Goal: Task Accomplishment & Management: Manage account settings

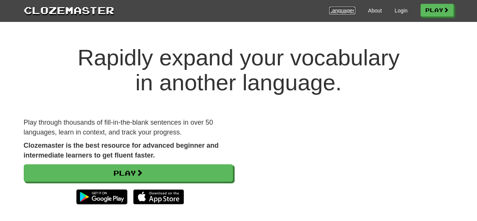
click at [338, 11] on link "Languages" at bounding box center [342, 11] width 26 height 8
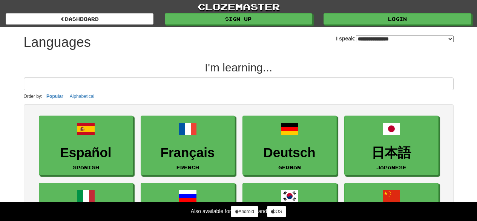
select select "*******"
click at [443, 37] on select "**********" at bounding box center [405, 38] width 98 height 7
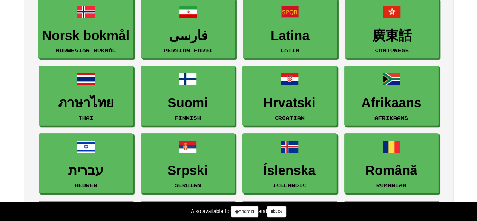
scroll to position [580, 0]
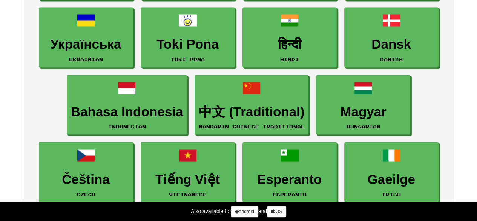
click at [439, 103] on ul "Español Spanish Français French Deutsch German 日本語 Japanese Italiano Italian Ру…" at bounding box center [238, 138] width 415 height 1212
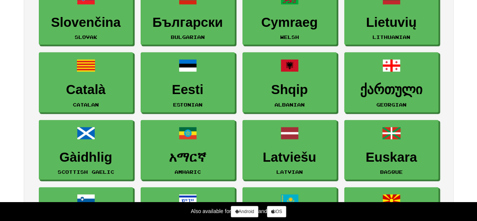
scroll to position [806, 0]
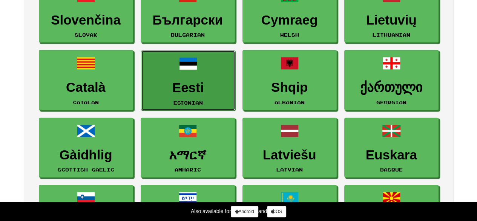
click at [200, 67] on link "Eesti Estonian" at bounding box center [188, 81] width 94 height 60
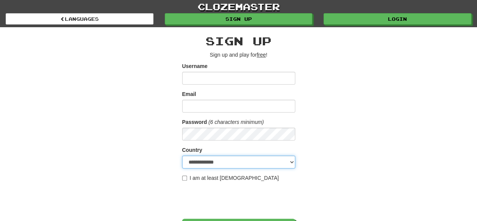
click at [224, 162] on select "**********" at bounding box center [238, 161] width 113 height 13
select select "**"
click at [182, 155] on select "**********" at bounding box center [238, 161] width 113 height 13
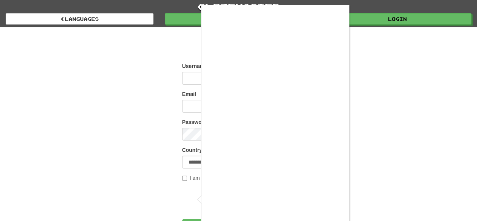
scroll to position [2, 0]
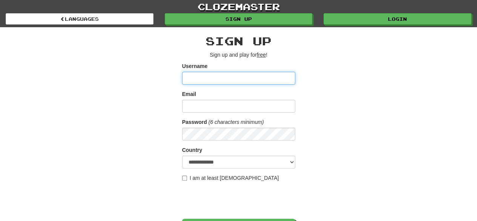
click at [219, 78] on input "Username" at bounding box center [238, 78] width 113 height 13
type input "**********"
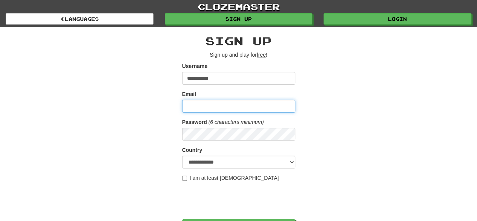
click at [209, 104] on input "Email" at bounding box center [238, 106] width 113 height 13
type input "**********"
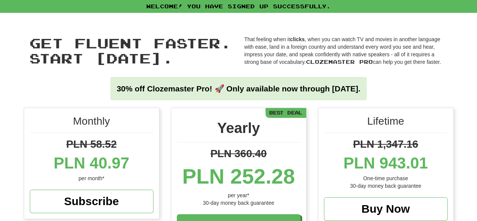
scroll to position [193, 0]
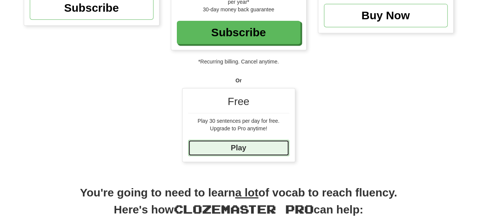
click at [235, 142] on link "Play" at bounding box center [238, 148] width 101 height 16
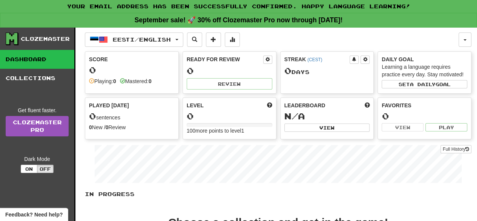
scroll to position [193, 0]
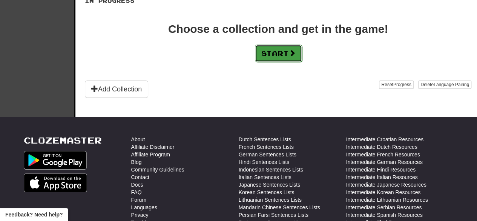
click at [270, 51] on button "Start" at bounding box center [278, 53] width 47 height 17
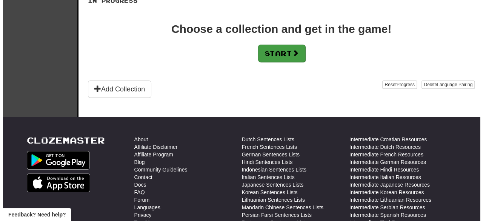
scroll to position [0, 0]
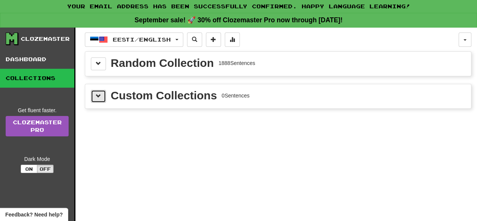
click at [97, 93] on span at bounding box center [98, 95] width 5 height 5
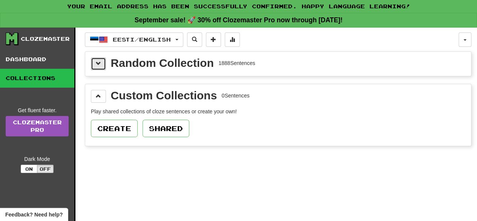
click at [99, 61] on span at bounding box center [98, 63] width 5 height 5
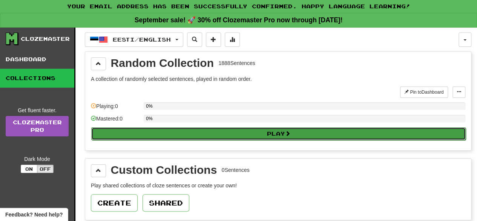
click at [179, 129] on button "Play" at bounding box center [278, 133] width 375 height 13
select select "**"
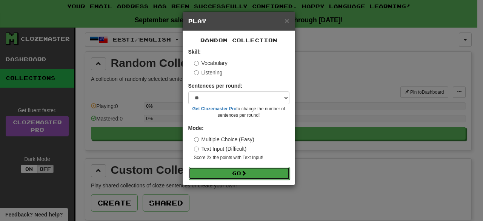
click at [217, 171] on button "Go" at bounding box center [239, 173] width 101 height 13
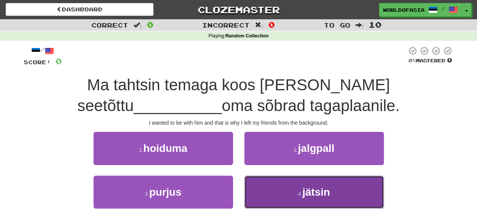
click at [300, 197] on button "4 . jätsin" at bounding box center [315, 191] width 140 height 33
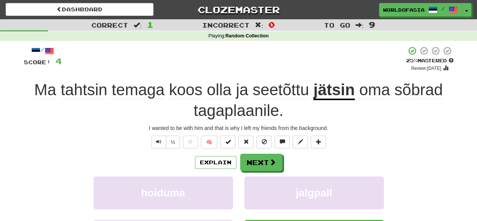
click at [395, 138] on div "½ 🧠" at bounding box center [239, 141] width 430 height 13
click at [223, 160] on button "Explain" at bounding box center [216, 162] width 42 height 13
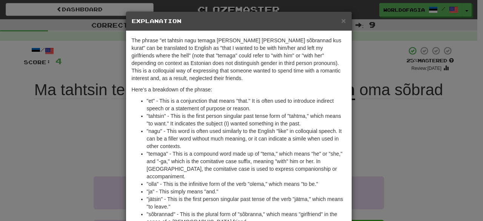
click at [268, 72] on p "The phrase "et tahtsin nagu temaga [PERSON_NAME] [PERSON_NAME] sõbrannad kus ku…" at bounding box center [239, 59] width 214 height 45
click at [266, 81] on p "The phrase "et tahtsin nagu temaga [PERSON_NAME] [PERSON_NAME] sõbrannad kus ku…" at bounding box center [239, 59] width 214 height 45
click at [341, 19] on span "×" at bounding box center [343, 20] width 5 height 9
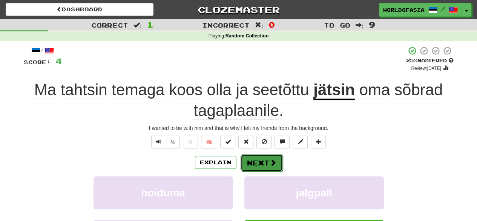
click at [263, 161] on button "Next" at bounding box center [262, 162] width 42 height 17
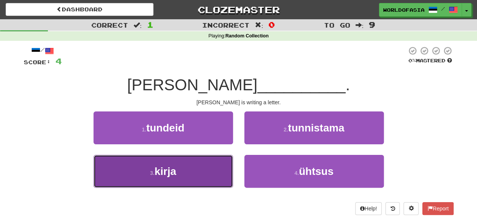
click at [187, 165] on button "3 . kirja" at bounding box center [164, 171] width 140 height 33
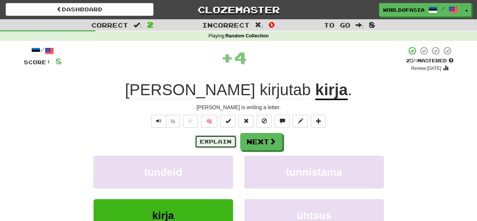
click at [214, 142] on button "Explain" at bounding box center [216, 141] width 42 height 13
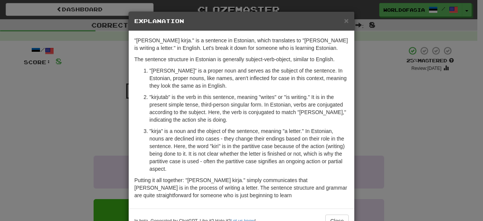
click at [341, 26] on div "× Explanation" at bounding box center [242, 21] width 226 height 19
click at [344, 21] on span "×" at bounding box center [346, 20] width 5 height 9
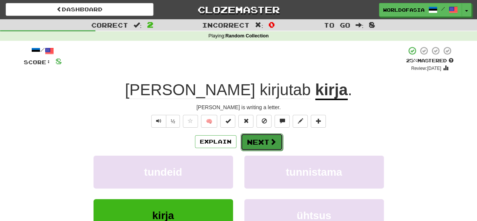
click at [256, 138] on button "Next" at bounding box center [262, 141] width 42 height 17
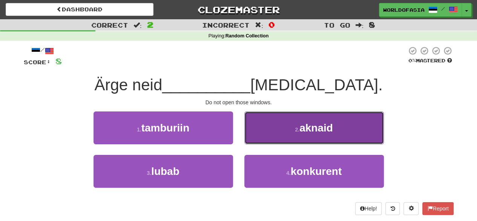
click at [297, 132] on button "2 . [GEOGRAPHIC_DATA]" at bounding box center [315, 127] width 140 height 33
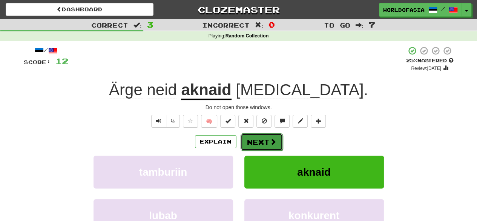
click at [255, 144] on button "Next" at bounding box center [262, 141] width 42 height 17
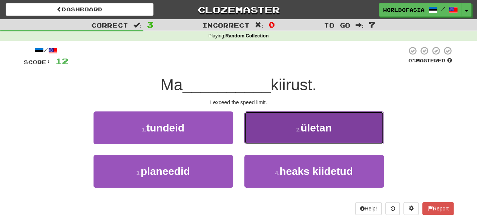
click at [290, 126] on button "2 . ületan" at bounding box center [315, 127] width 140 height 33
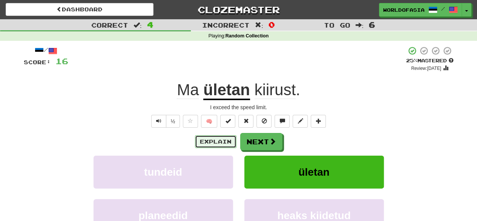
click at [219, 142] on button "Explain" at bounding box center [216, 141] width 42 height 13
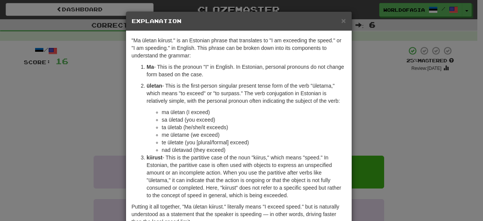
click at [366, 34] on div "× Explanation "Ma ületan kiirust." is an Estonian phrase that translates to "I …" at bounding box center [241, 110] width 483 height 221
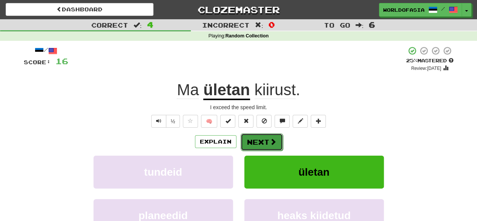
click at [270, 138] on span at bounding box center [273, 141] width 7 height 7
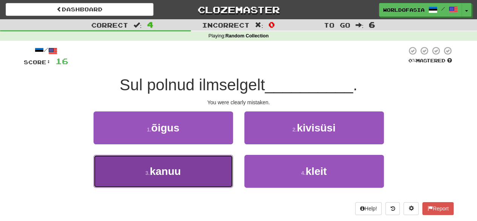
click at [211, 165] on button "3 . [GEOGRAPHIC_DATA]" at bounding box center [164, 171] width 140 height 33
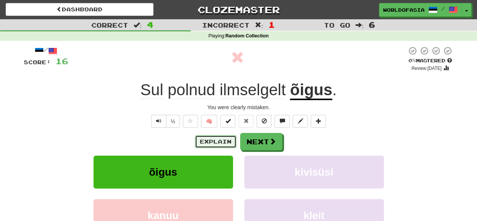
click at [211, 138] on button "Explain" at bounding box center [216, 141] width 42 height 13
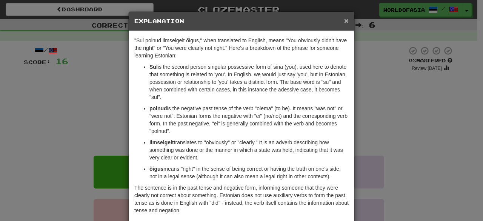
click at [345, 19] on span "×" at bounding box center [346, 20] width 5 height 9
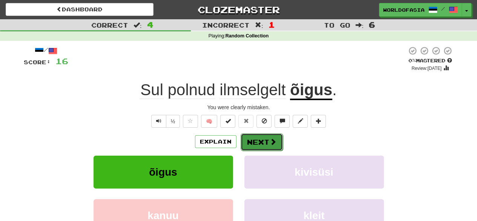
click at [265, 136] on button "Next" at bounding box center [262, 141] width 42 height 17
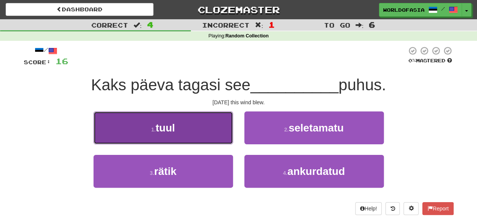
click at [178, 130] on button "1 . tuul" at bounding box center [164, 127] width 140 height 33
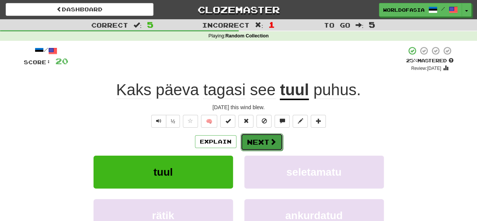
click at [257, 145] on button "Next" at bounding box center [262, 141] width 42 height 17
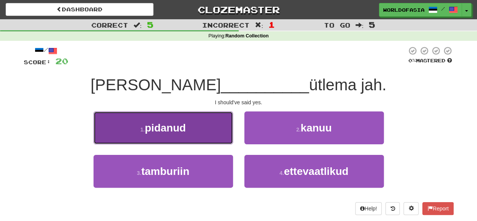
click at [178, 126] on span "pidanud" at bounding box center [165, 128] width 41 height 12
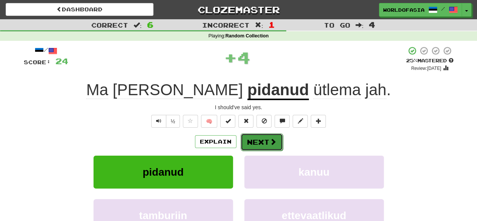
click at [256, 142] on button "Next" at bounding box center [262, 141] width 42 height 17
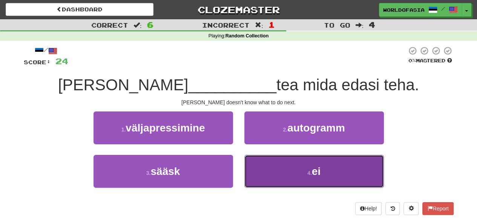
click at [297, 174] on button "4 . ei" at bounding box center [315, 171] width 140 height 33
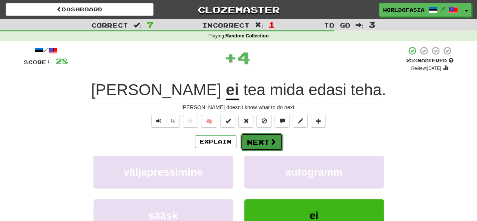
click at [260, 140] on button "Next" at bounding box center [262, 141] width 42 height 17
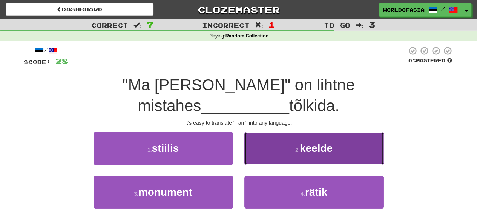
click at [293, 132] on button "2 . [GEOGRAPHIC_DATA]" at bounding box center [315, 148] width 140 height 33
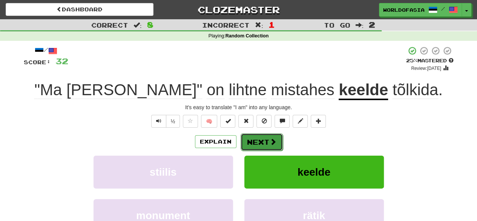
click at [264, 138] on button "Next" at bounding box center [262, 141] width 42 height 17
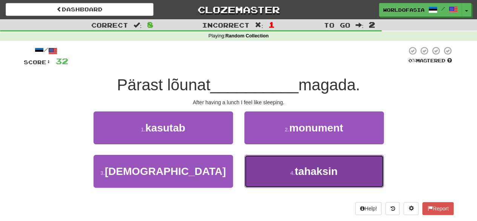
click at [294, 166] on button "4 . tahaksin" at bounding box center [315, 171] width 140 height 33
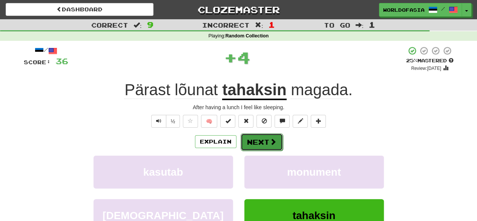
click at [261, 139] on button "Next" at bounding box center [262, 141] width 42 height 17
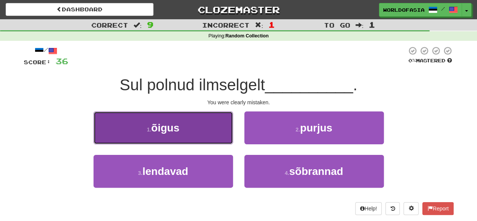
click at [189, 134] on button "1 . õigus" at bounding box center [164, 127] width 140 height 33
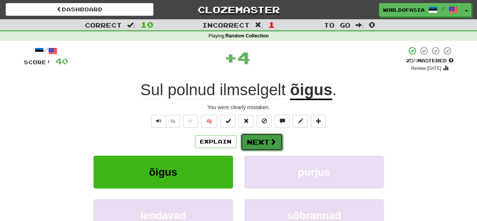
click at [252, 143] on button "Next" at bounding box center [262, 141] width 42 height 17
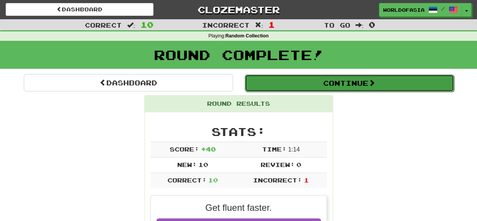
click at [349, 83] on button "Continue" at bounding box center [349, 82] width 209 height 17
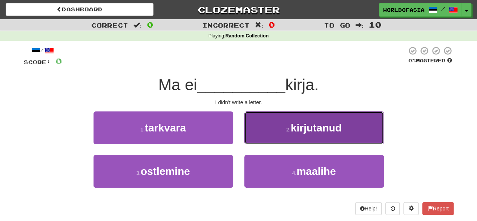
click at [318, 123] on span "kirjutanud" at bounding box center [316, 128] width 51 height 12
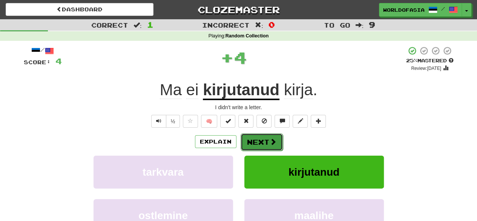
click at [262, 138] on button "Next" at bounding box center [262, 141] width 42 height 17
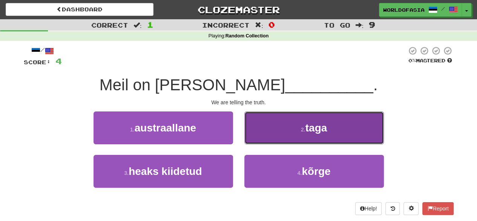
click at [313, 122] on span "taga" at bounding box center [317, 128] width 22 height 12
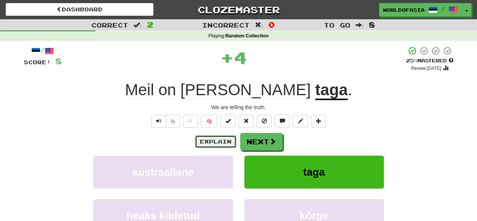
click at [214, 138] on button "Explain" at bounding box center [216, 141] width 42 height 13
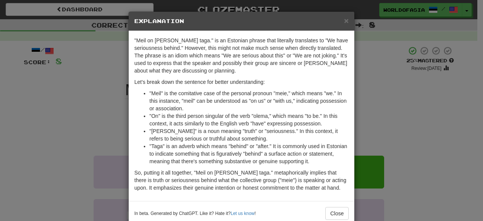
click at [245, 104] on li ""Meil" is the comitative case of the personal pronoun "meie," which means "we."…" at bounding box center [248, 100] width 199 height 23
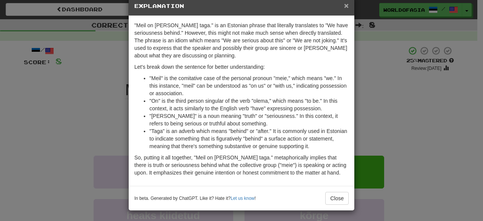
click at [344, 3] on span "×" at bounding box center [346, 5] width 5 height 9
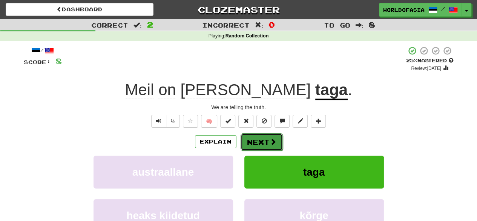
click at [271, 134] on button "Next" at bounding box center [262, 141] width 42 height 17
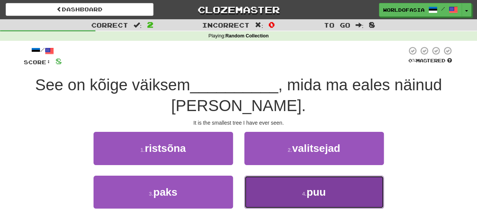
click at [300, 188] on button "4 . puu" at bounding box center [315, 191] width 140 height 33
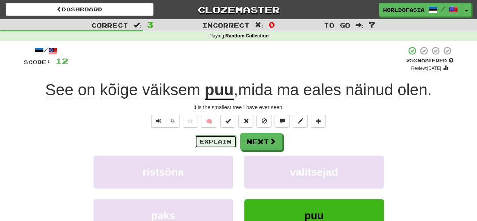
click at [220, 138] on button "Explain" at bounding box center [216, 141] width 42 height 13
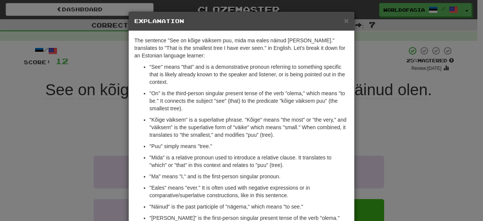
click at [233, 113] on ul ""See" means "that" and is a demonstrative pronoun referring to something specif…" at bounding box center [241, 153] width 214 height 181
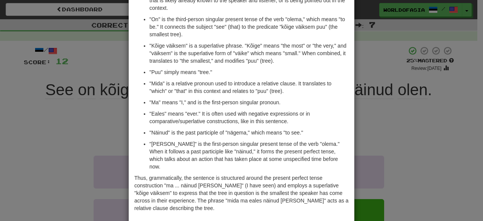
scroll to position [75, 0]
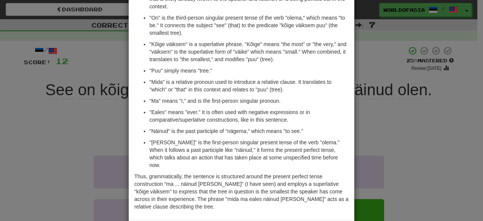
click at [388, 105] on div "× Explanation The sentence "See on kõige väiksem puu, mida ma eales näinud [PER…" at bounding box center [241, 110] width 483 height 221
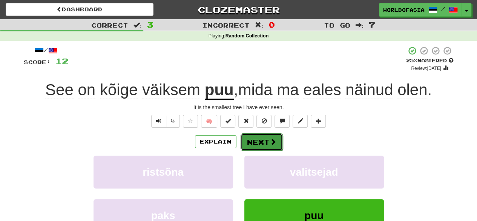
click at [272, 139] on span at bounding box center [273, 141] width 7 height 7
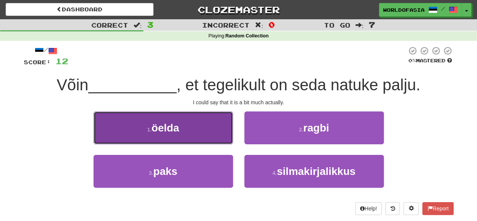
click at [202, 127] on button "1 . öelda" at bounding box center [164, 127] width 140 height 33
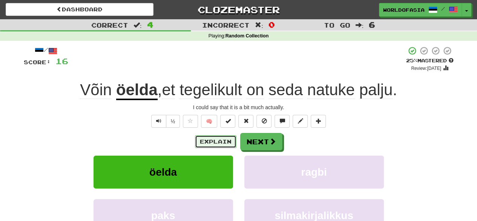
click at [219, 142] on button "Explain" at bounding box center [216, 141] width 42 height 13
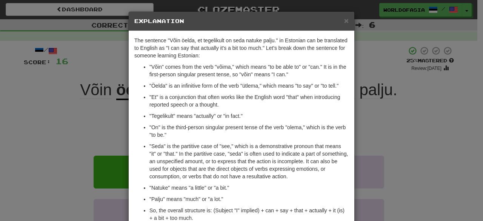
click at [230, 131] on p ""On" is the third-person singular present tense of the verb "olema," which is t…" at bounding box center [248, 130] width 199 height 15
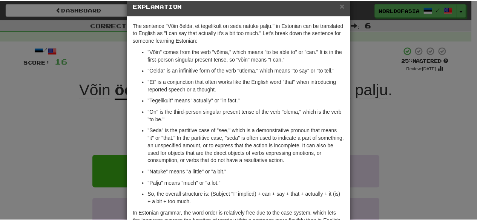
scroll to position [30, 0]
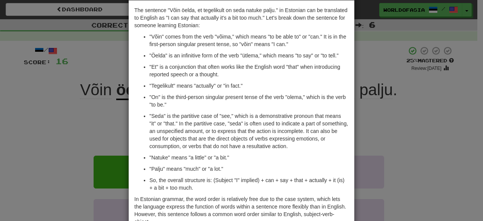
click at [368, 106] on div "× Explanation The sentence "Võin öelda, et tegelikult on seda natuke palju." in…" at bounding box center [241, 110] width 483 height 221
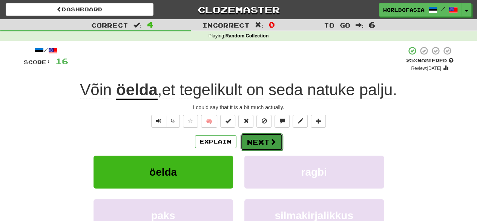
click at [265, 139] on button "Next" at bounding box center [262, 141] width 42 height 17
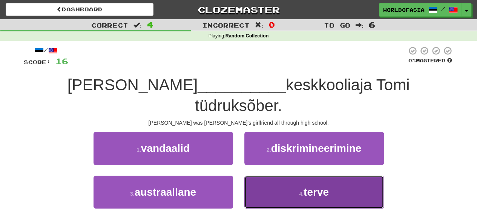
click at [274, 175] on button "4 . terve" at bounding box center [315, 191] width 140 height 33
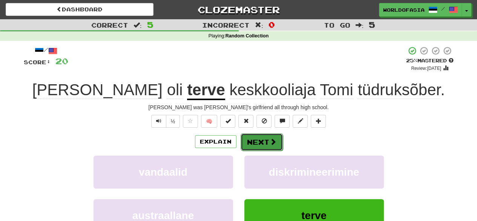
click at [259, 142] on button "Next" at bounding box center [262, 141] width 42 height 17
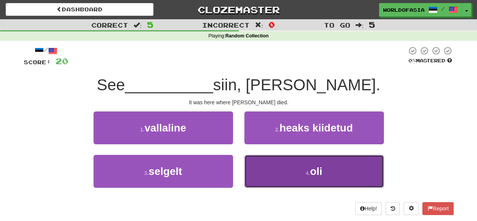
click at [319, 168] on span "oli" at bounding box center [316, 171] width 12 height 12
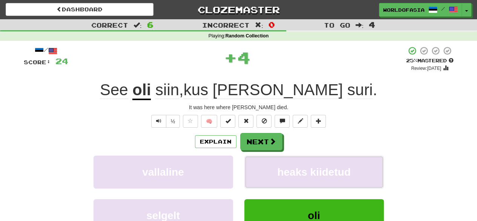
click at [319, 168] on span "heaks kiidetud" at bounding box center [314, 172] width 74 height 12
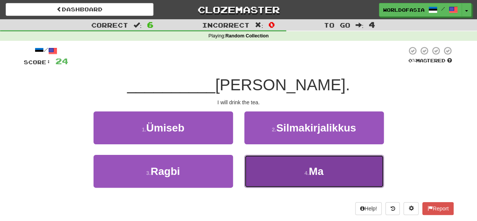
click at [290, 168] on button "4 . Ma" at bounding box center [315, 171] width 140 height 33
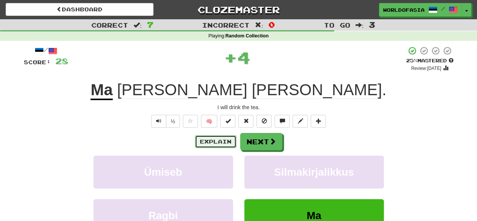
click at [223, 139] on button "Explain" at bounding box center [216, 141] width 42 height 13
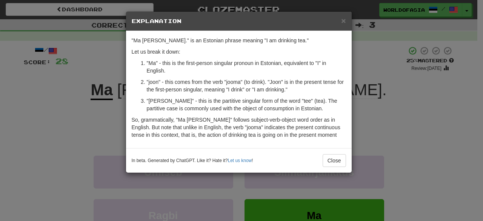
click at [401, 83] on div "× Explanation "Ma [PERSON_NAME]." is an Estonian phrase meaning "I am drinking …" at bounding box center [241, 110] width 483 height 221
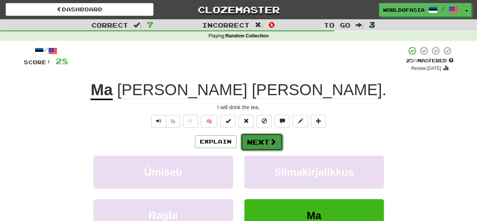
click at [274, 141] on span at bounding box center [273, 141] width 7 height 7
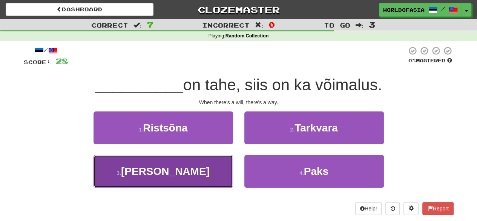
click at [172, 167] on span "[PERSON_NAME]" at bounding box center [165, 171] width 89 height 12
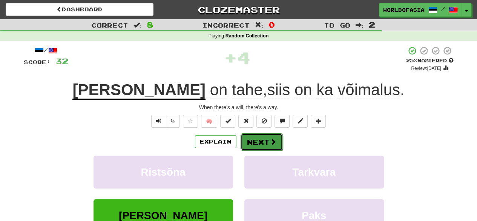
click at [263, 144] on button "Next" at bounding box center [262, 141] width 42 height 17
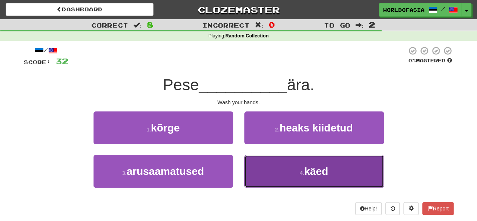
click at [287, 173] on button "4 . käed" at bounding box center [315, 171] width 140 height 33
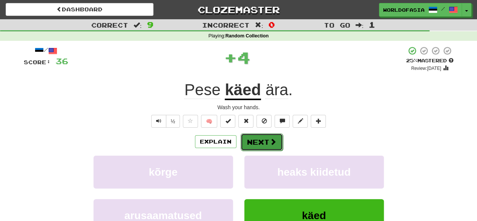
click at [251, 142] on button "Next" at bounding box center [262, 141] width 42 height 17
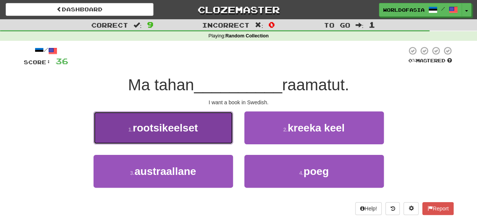
click at [195, 126] on span "rootsikeelset" at bounding box center [165, 128] width 65 height 12
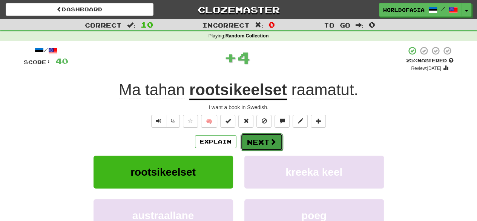
click at [270, 143] on span at bounding box center [273, 141] width 7 height 7
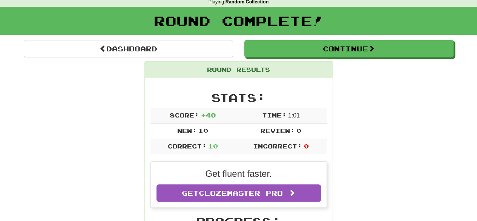
scroll to position [45, 0]
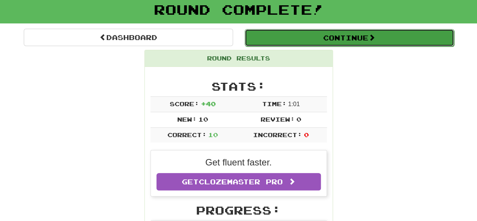
click at [362, 35] on button "Continue" at bounding box center [349, 37] width 209 height 17
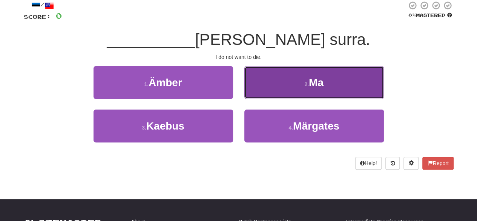
click at [310, 84] on span "Ma" at bounding box center [316, 83] width 15 height 12
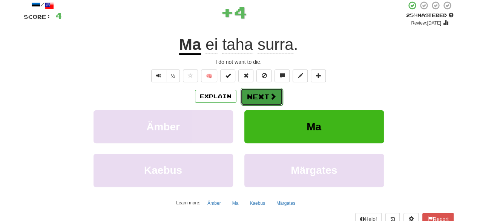
click at [263, 95] on button "Next" at bounding box center [262, 96] width 42 height 17
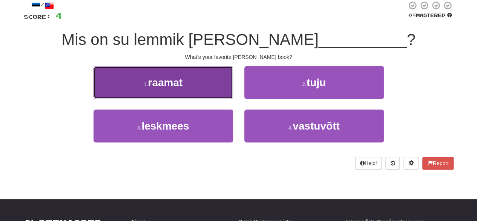
click at [177, 73] on button "1 . raamat" at bounding box center [164, 82] width 140 height 33
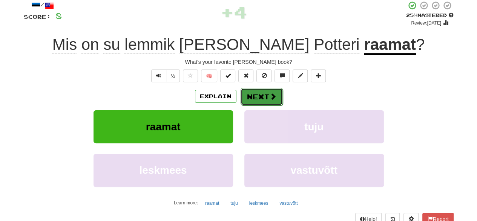
click at [255, 95] on button "Next" at bounding box center [262, 96] width 42 height 17
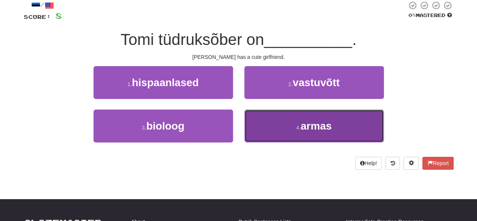
click at [266, 119] on button "4 . [PERSON_NAME]" at bounding box center [315, 125] width 140 height 33
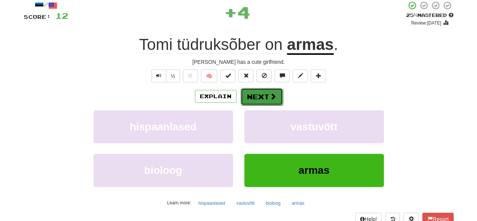
click at [261, 96] on button "Next" at bounding box center [262, 96] width 42 height 17
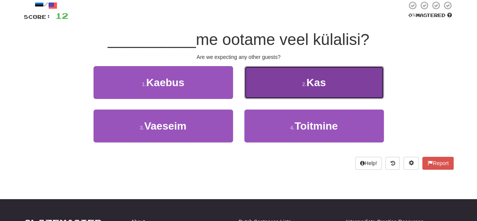
click at [289, 80] on button "2 . Kas" at bounding box center [315, 82] width 140 height 33
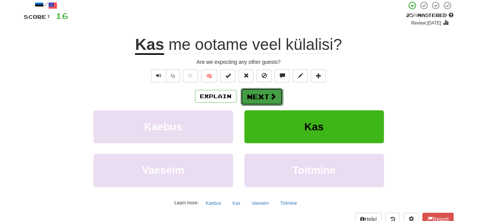
click at [257, 93] on button "Next" at bounding box center [262, 96] width 42 height 17
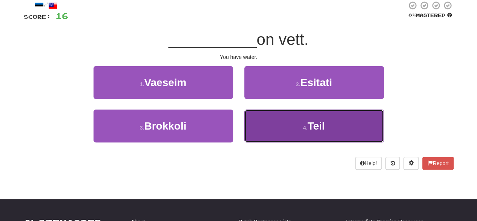
click at [266, 125] on button "4 . Teil" at bounding box center [315, 125] width 140 height 33
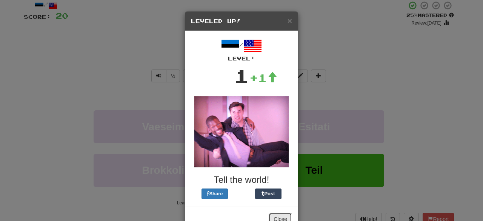
click at [284, 212] on button "Close" at bounding box center [280, 218] width 23 height 13
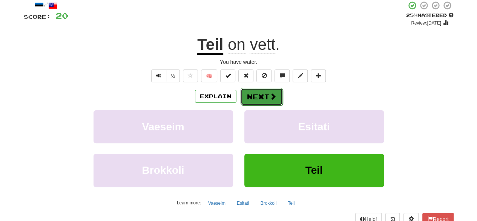
click at [267, 94] on button "Next" at bounding box center [262, 96] width 42 height 17
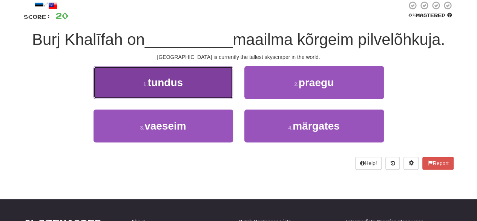
click at [189, 78] on button "1 . tundus" at bounding box center [164, 82] width 140 height 33
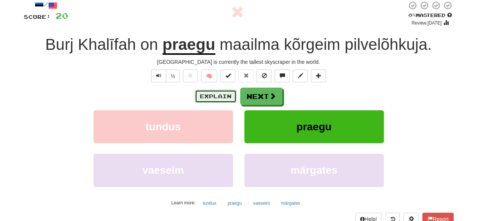
click at [215, 95] on button "Explain" at bounding box center [216, 96] width 42 height 13
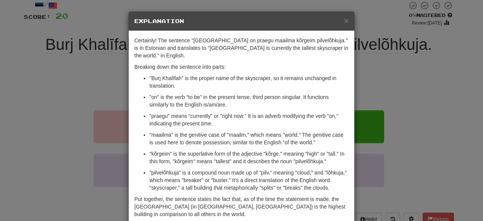
click at [343, 99] on p ""on" is the verb "to be" in the present tense, third person singular. It functi…" at bounding box center [248, 100] width 199 height 15
click at [389, 89] on div "× Explanation Certainly! The sentence "[GEOGRAPHIC_DATA] on praegu maailma kõrg…" at bounding box center [241, 110] width 483 height 221
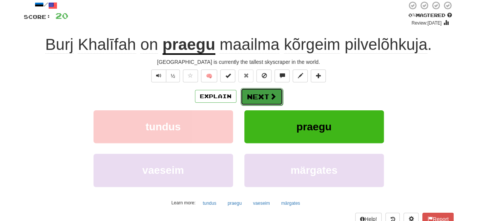
click at [270, 95] on span at bounding box center [273, 96] width 7 height 7
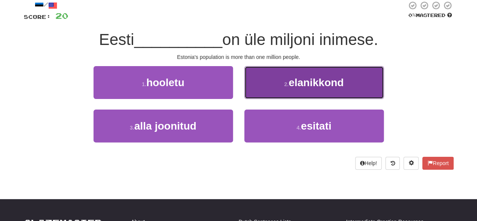
click at [271, 83] on button "2 . elanikkond" at bounding box center [315, 82] width 140 height 33
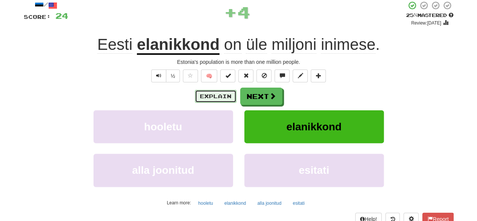
click at [226, 99] on button "Explain" at bounding box center [216, 96] width 42 height 13
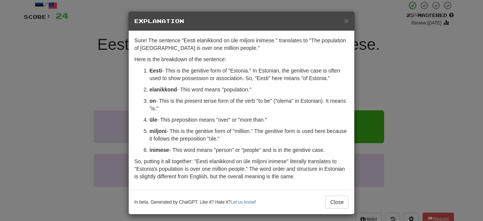
click at [401, 86] on div "× Explanation Sure! The sentence "Eesti elanikkond on üle miljoni inimese." tra…" at bounding box center [241, 110] width 483 height 221
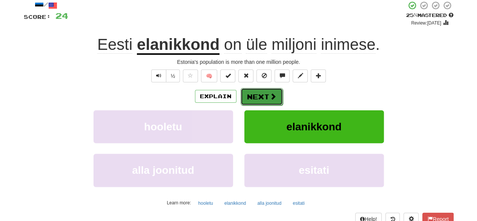
click at [263, 97] on button "Next" at bounding box center [262, 96] width 42 height 17
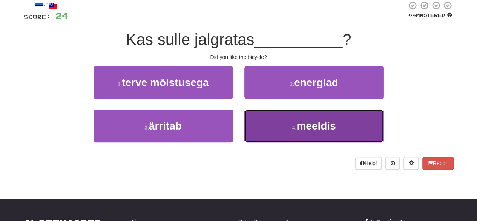
click at [275, 122] on button "4 . meeldis" at bounding box center [315, 125] width 140 height 33
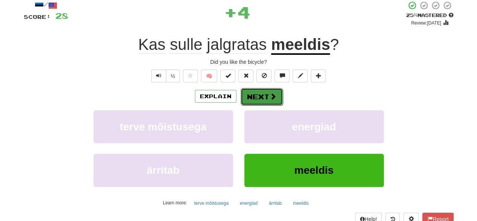
click at [256, 89] on button "Next" at bounding box center [262, 96] width 42 height 17
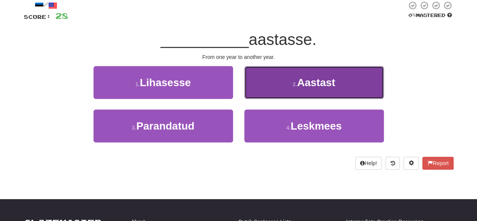
click at [305, 83] on span "Aastast" at bounding box center [316, 83] width 38 height 12
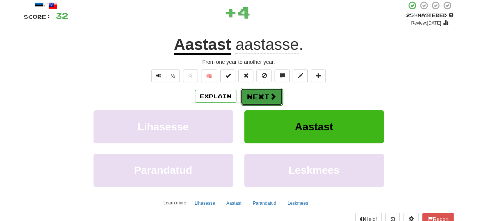
click at [259, 92] on button "Next" at bounding box center [262, 96] width 42 height 17
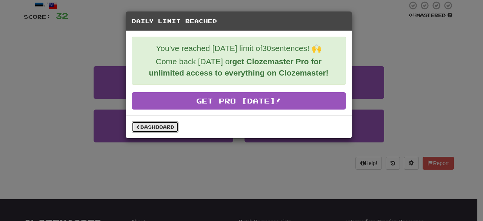
click at [157, 125] on link "Dashboard" at bounding box center [155, 126] width 47 height 11
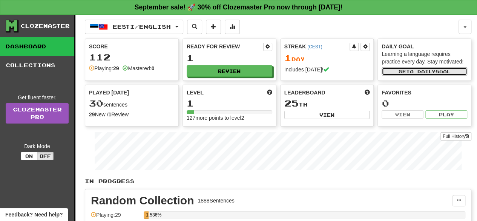
click at [425, 71] on span "a daily" at bounding box center [423, 71] width 26 height 5
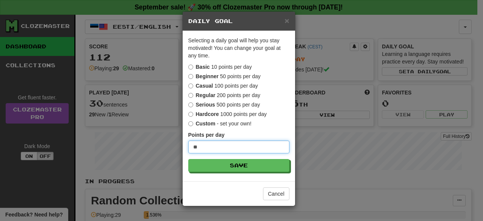
click at [200, 144] on input "**" at bounding box center [238, 146] width 101 height 13
type input "*"
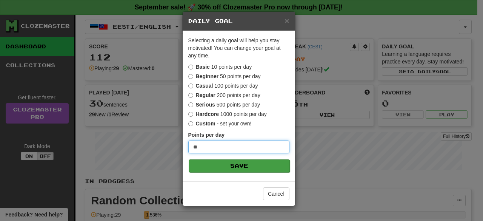
type input "**"
click at [245, 165] on button "Save" at bounding box center [239, 165] width 101 height 13
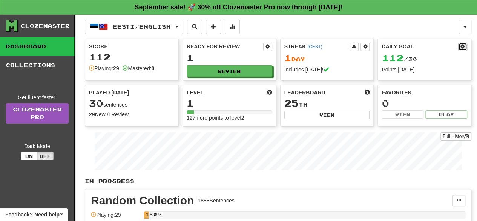
click at [462, 46] on span at bounding box center [463, 46] width 5 height 5
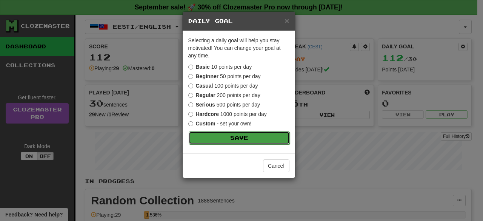
click at [223, 134] on button "Save" at bounding box center [239, 137] width 101 height 13
